Goal: Check status: Check status

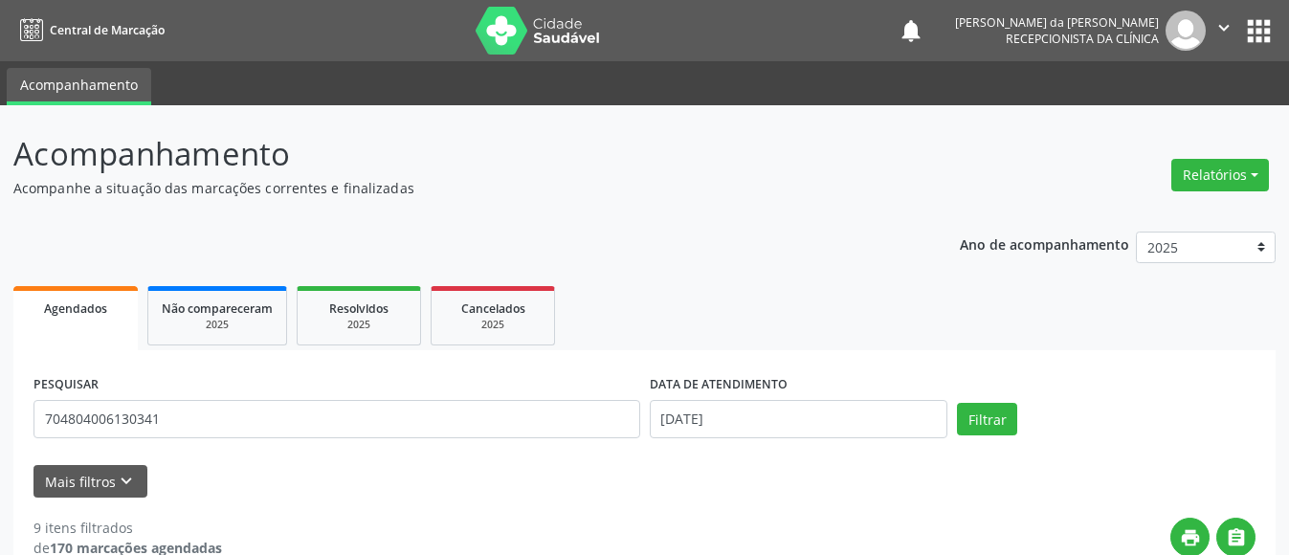
type input "704804006130341"
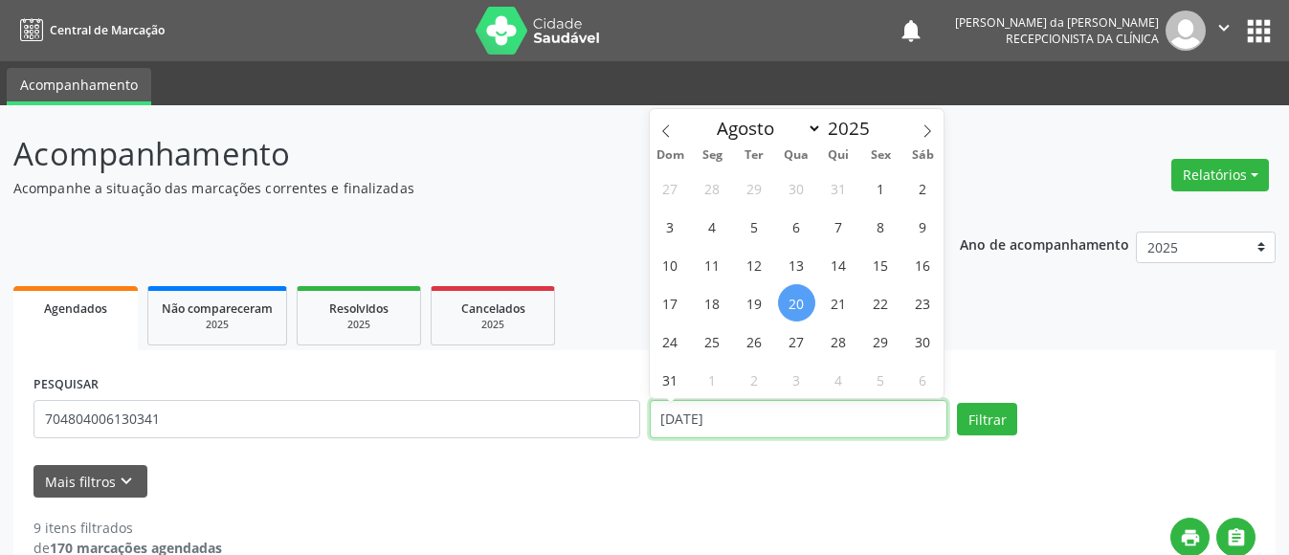
click at [687, 422] on input "[DATE]" at bounding box center [799, 419] width 298 height 38
click at [801, 296] on span "20" at bounding box center [796, 302] width 37 height 37
type input "[DATE]"
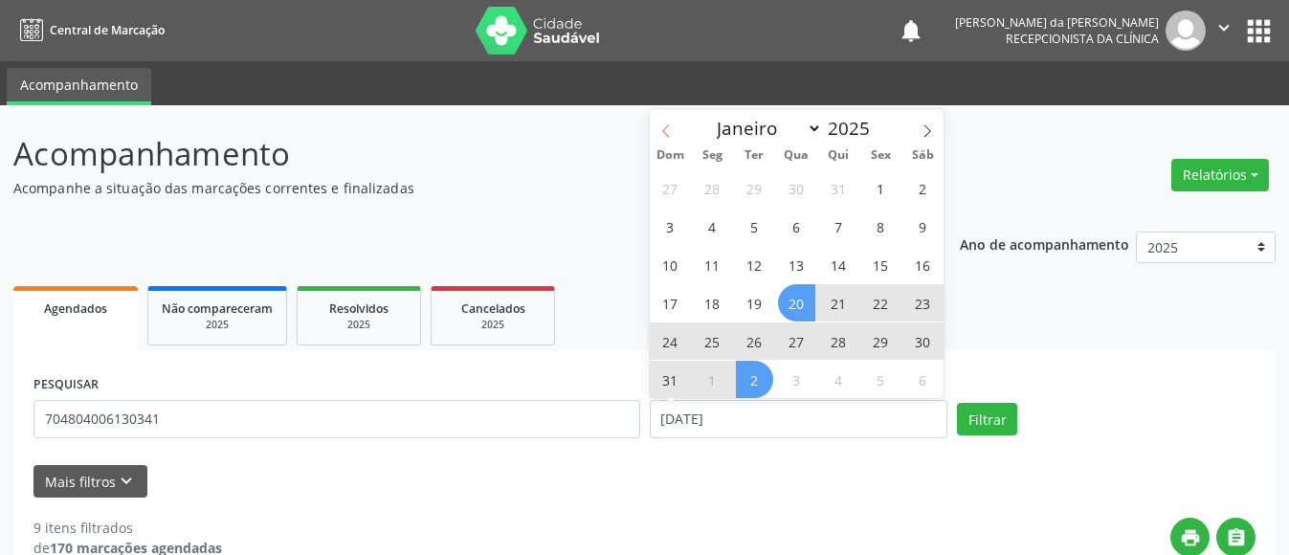
click at [664, 132] on icon at bounding box center [665, 130] width 13 height 13
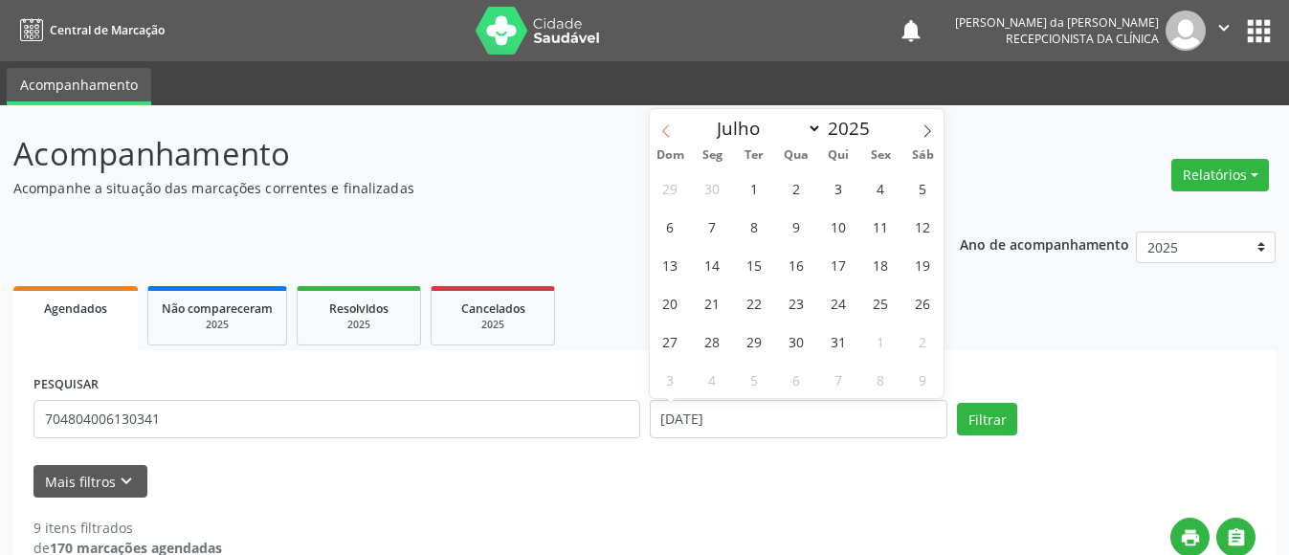
click at [664, 132] on icon at bounding box center [665, 130] width 13 height 13
select select "4"
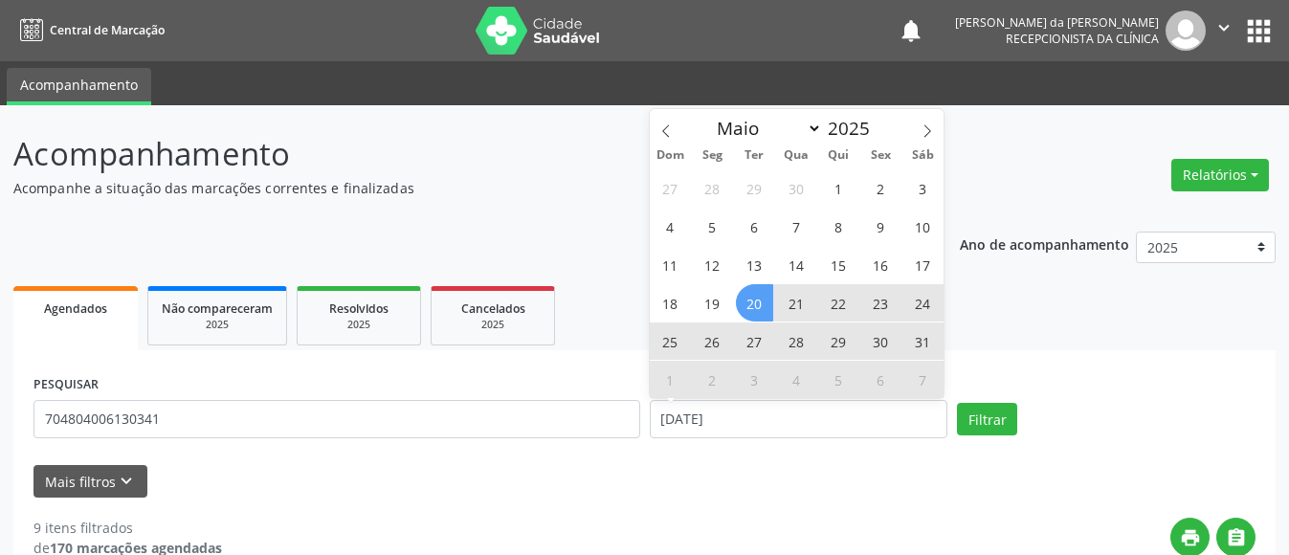
click at [763, 301] on span "20" at bounding box center [754, 302] width 37 height 37
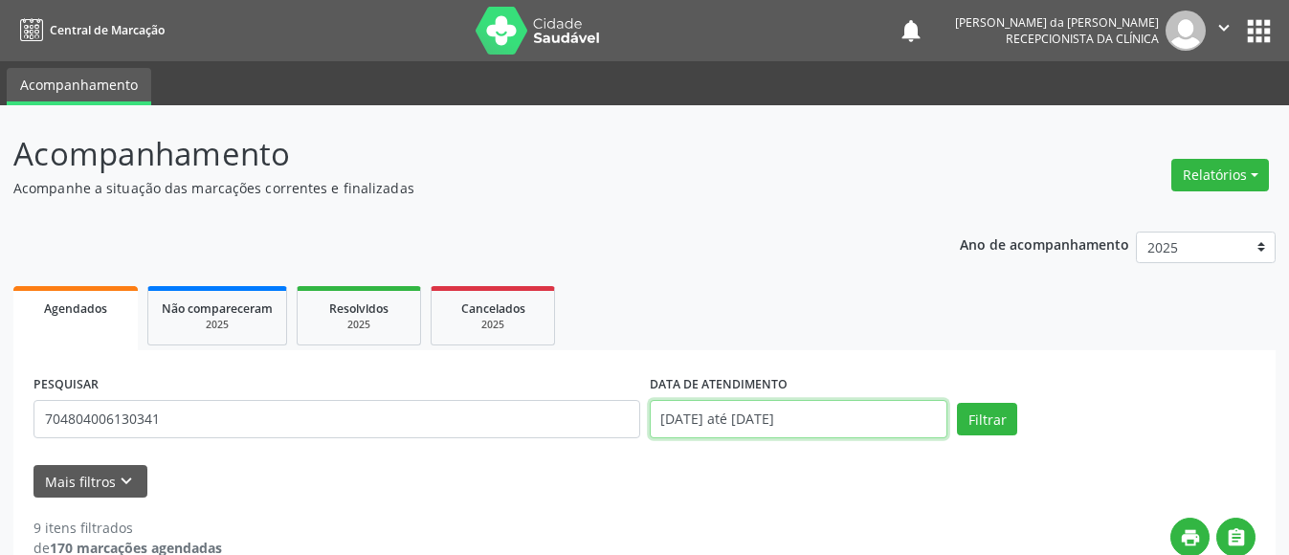
click at [828, 426] on input "[DATE] até [DATE]" at bounding box center [799, 419] width 298 height 38
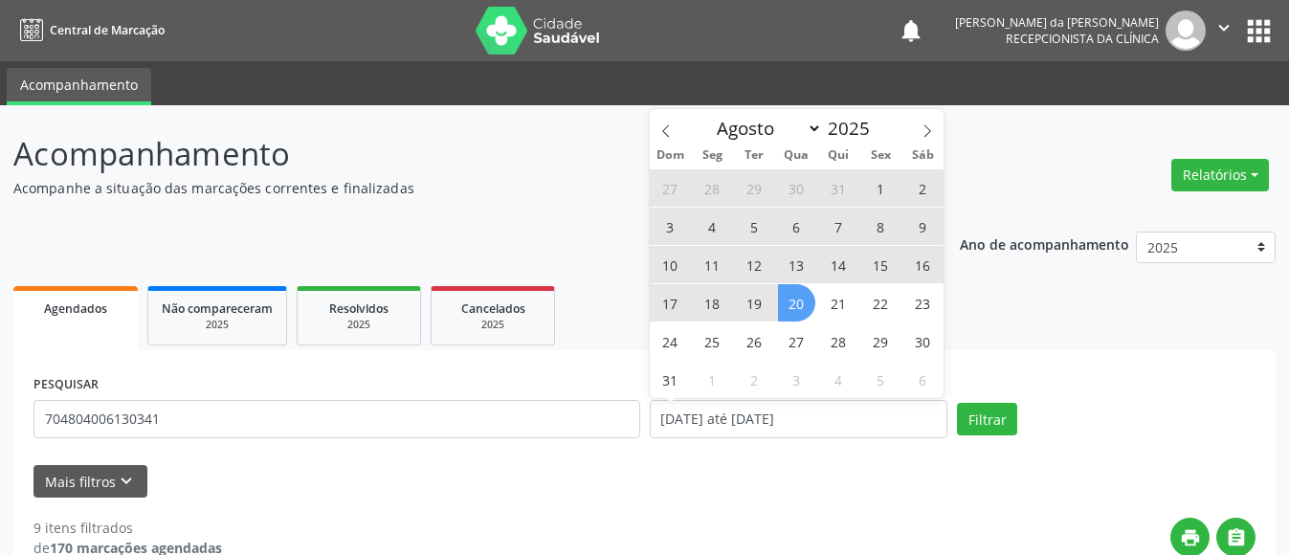
click at [794, 296] on span "20" at bounding box center [796, 302] width 37 height 37
type input "[DATE]"
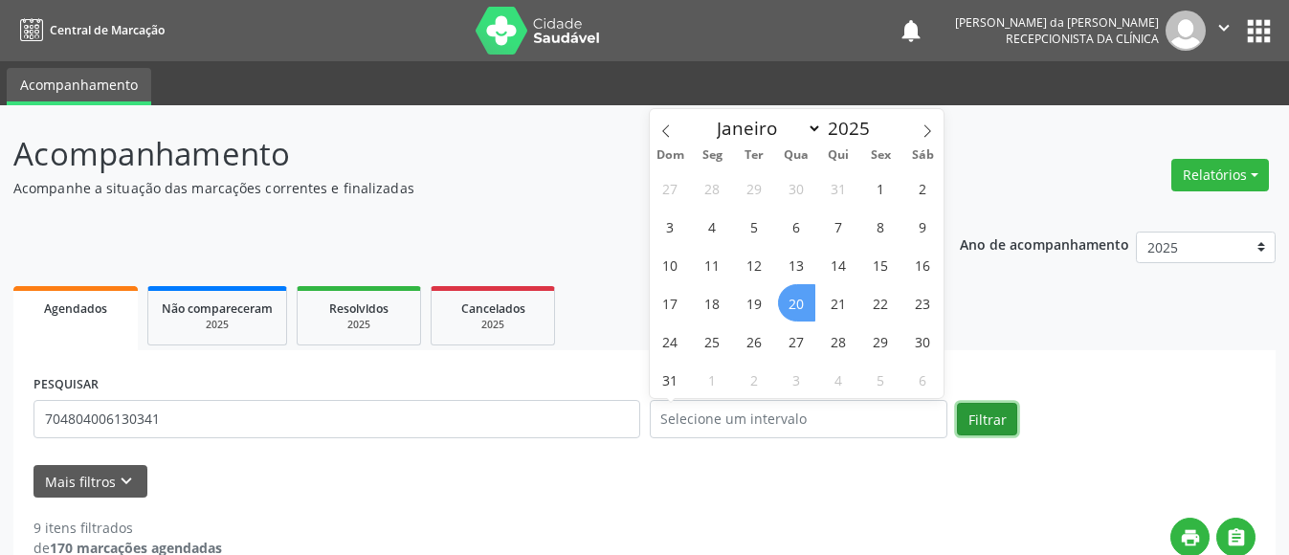
click at [998, 423] on button "Filtrar" at bounding box center [987, 419] width 60 height 33
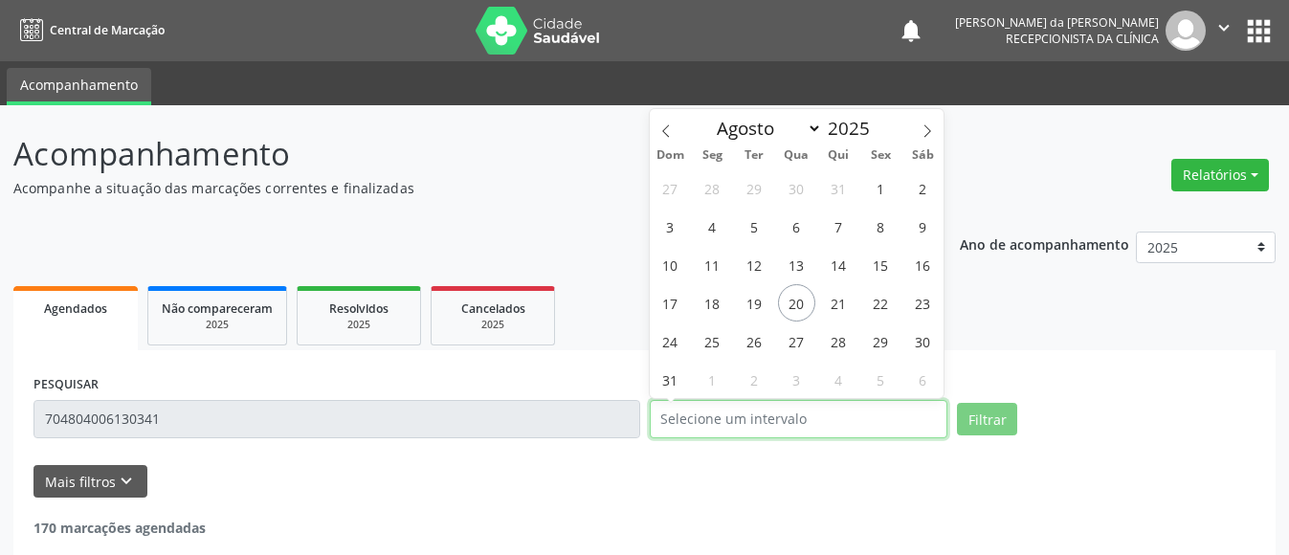
click at [866, 420] on input "text" at bounding box center [799, 419] width 298 height 38
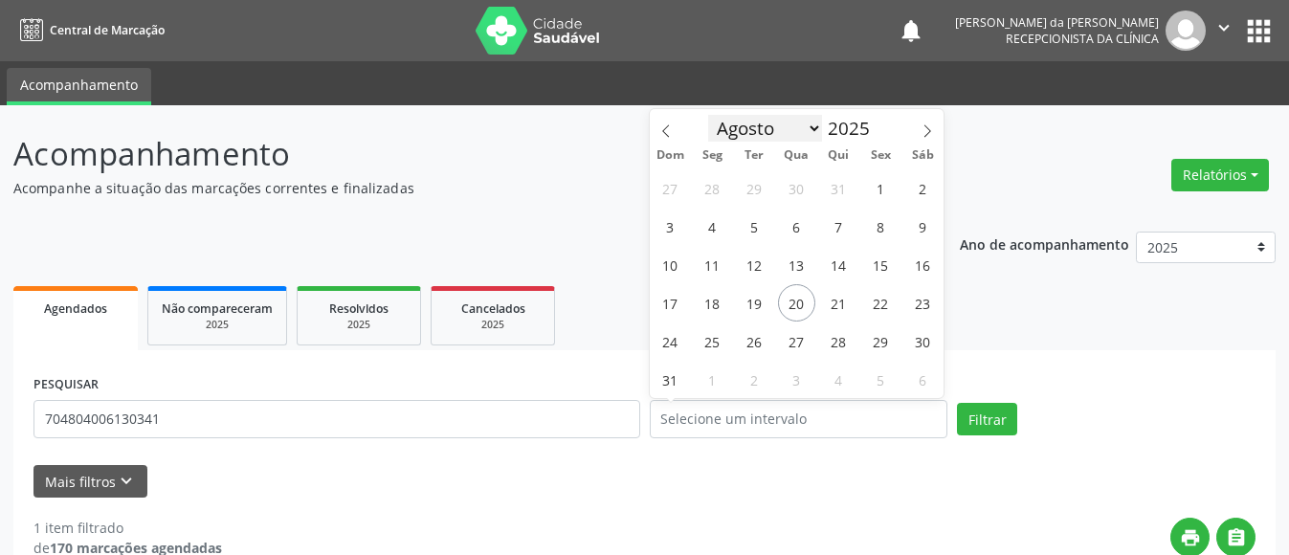
click at [746, 130] on select "Janeiro Fevereiro Março Abril Maio Junho Julho Agosto Setembro Outubro Novembro…" at bounding box center [765, 128] width 115 height 27
select select "4"
click at [708, 115] on select "Janeiro Fevereiro Março Abril Maio Junho Julho Agosto Setembro Outubro Novembro…" at bounding box center [765, 128] width 115 height 27
